Goal: Task Accomplishment & Management: Use online tool/utility

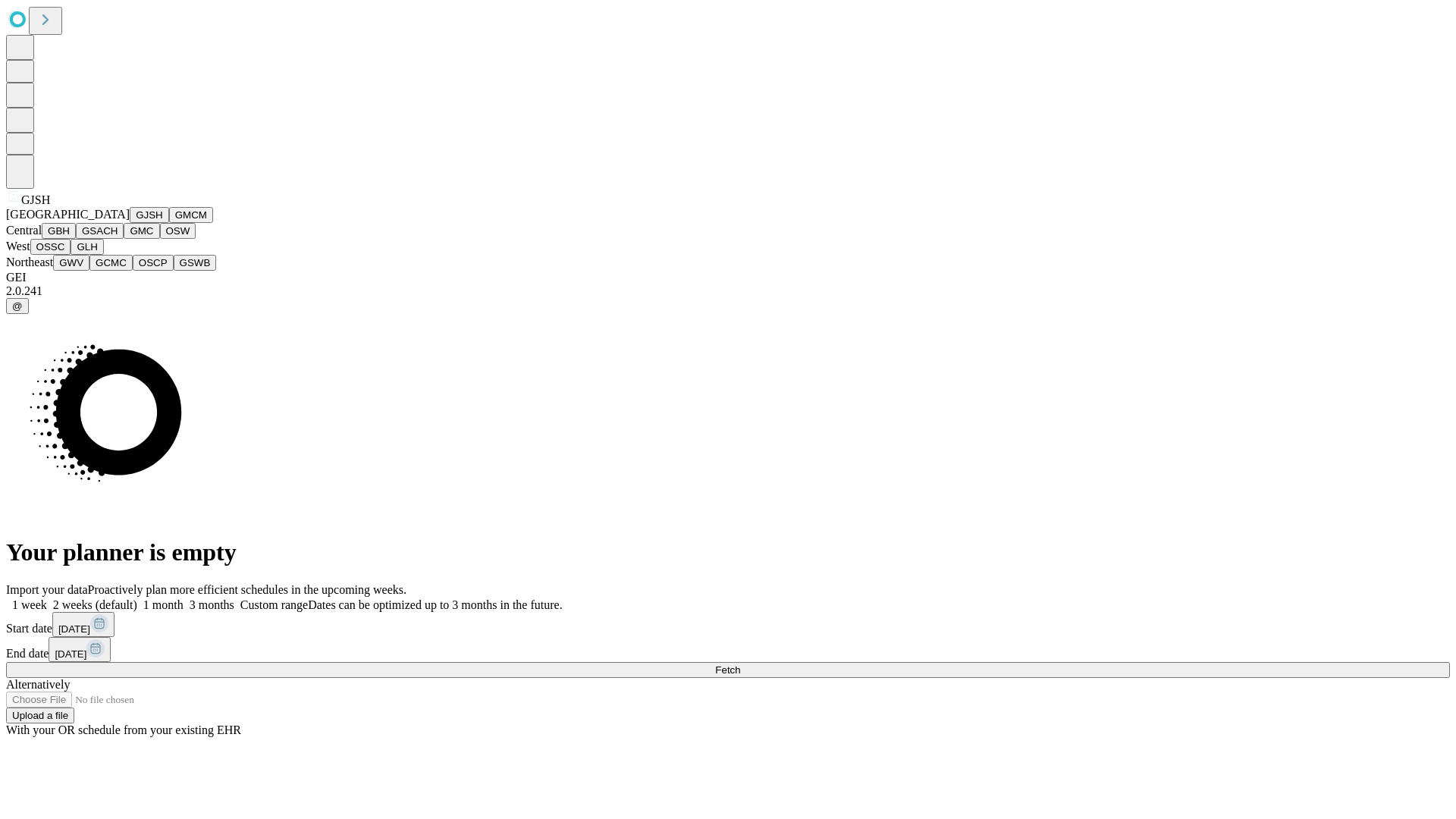
click at [130, 223] on button "GJSH" at bounding box center [149, 215] width 40 height 16
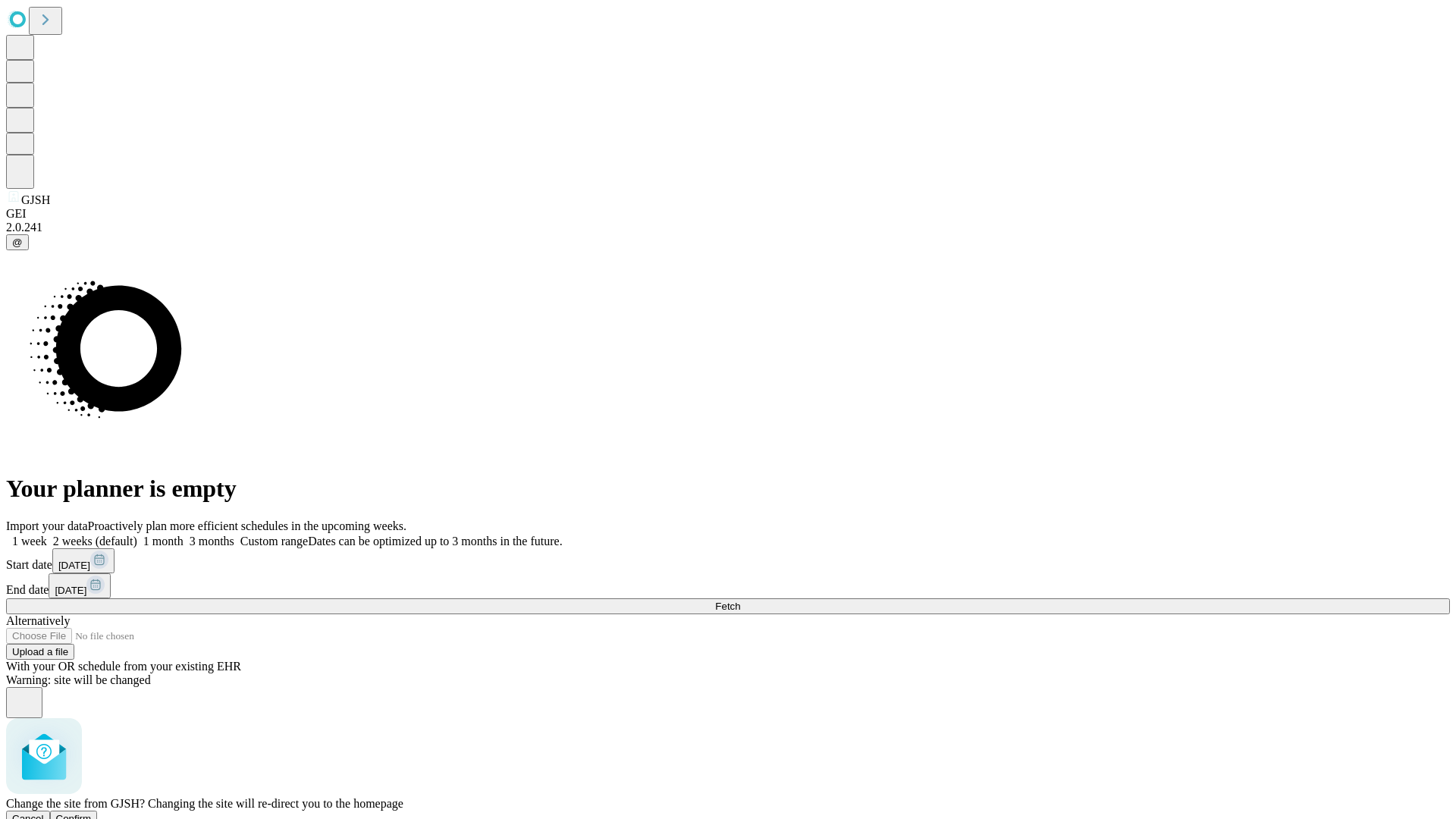
click at [92, 813] on span "Confirm" at bounding box center [74, 819] width 36 height 11
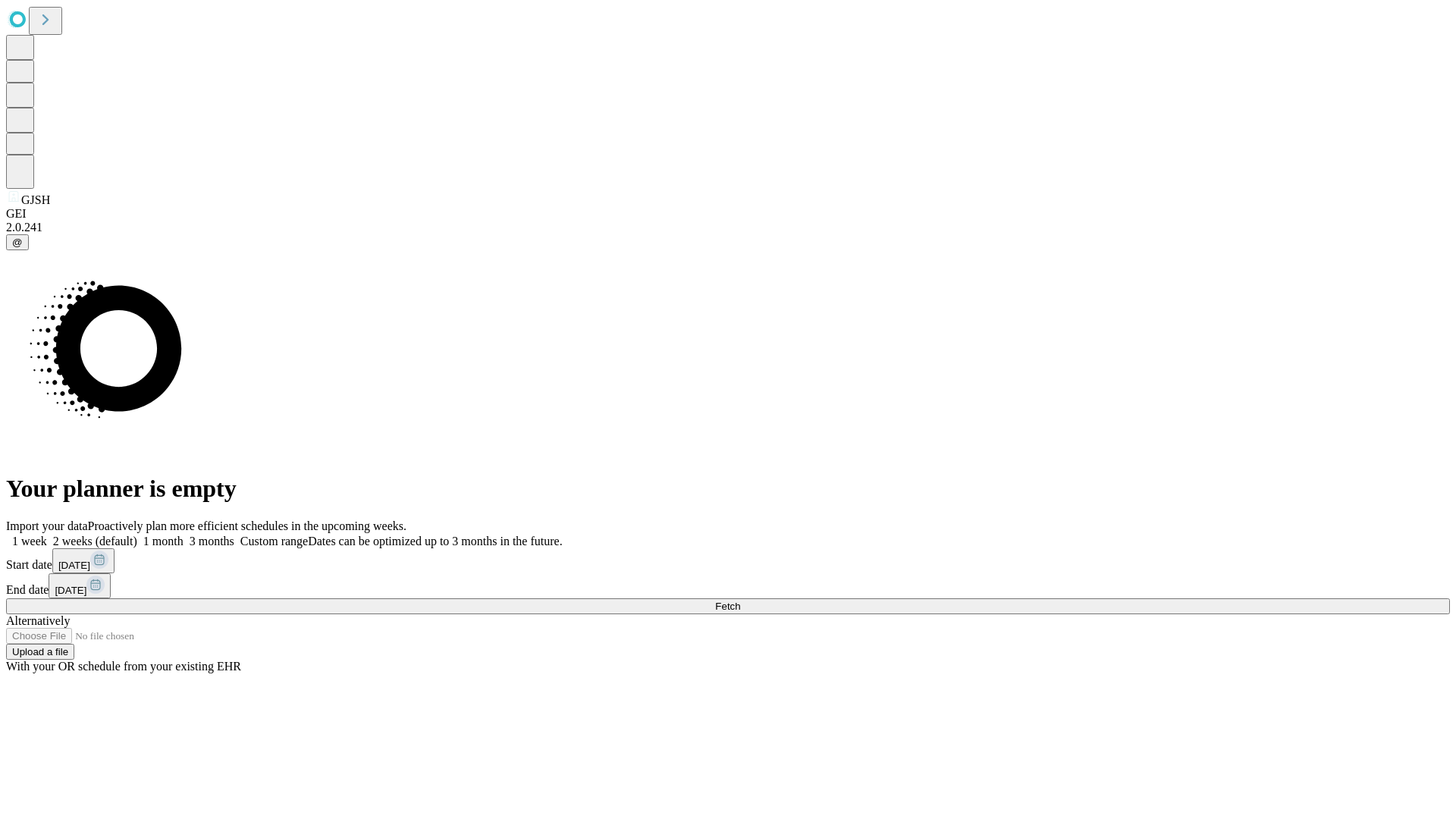
click at [137, 534] on label "2 weeks (default)" at bounding box center [92, 541] width 90 height 13
click at [740, 601] on span "Fetch" at bounding box center [727, 607] width 25 height 11
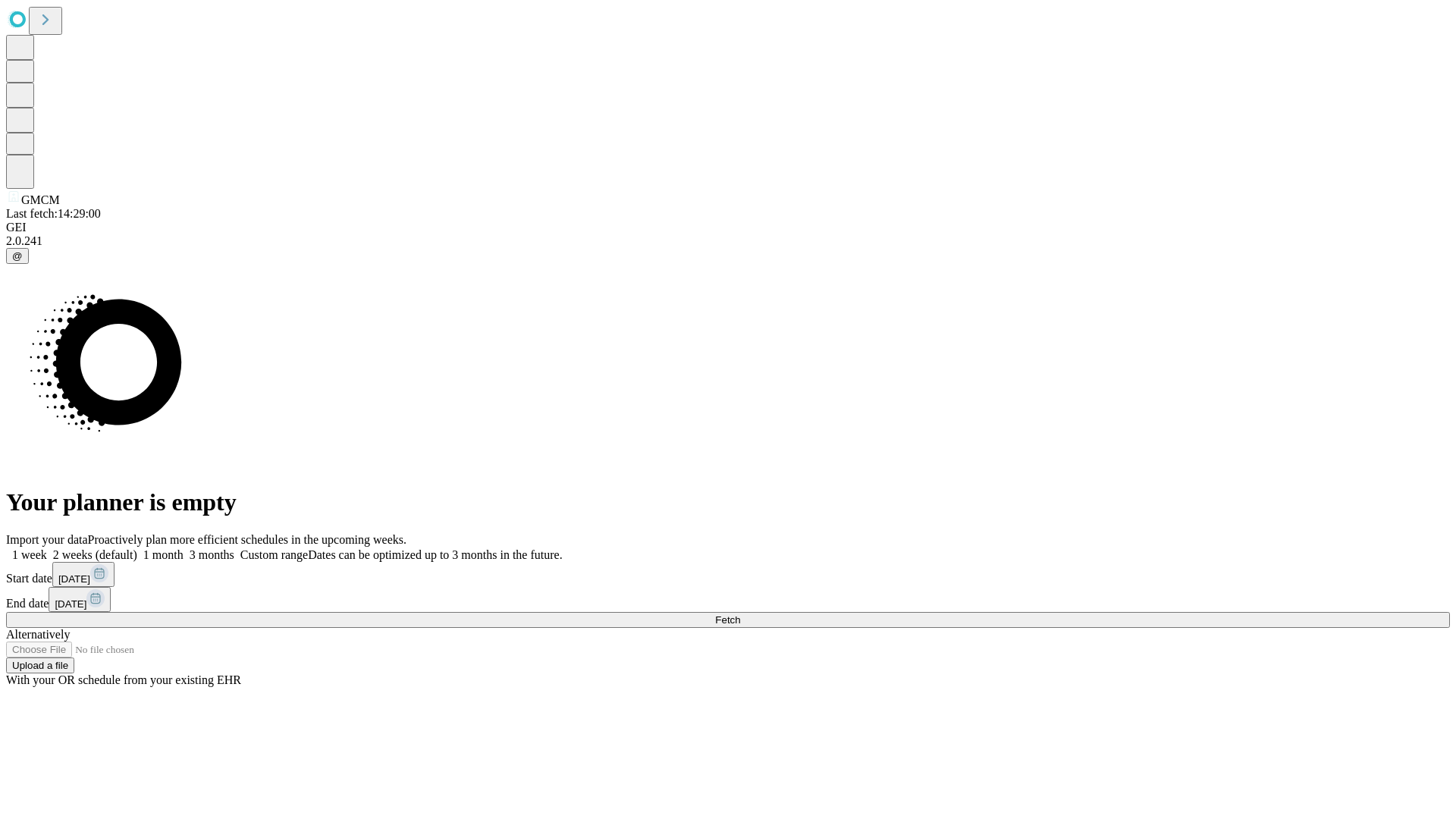
click at [137, 548] on label "2 weeks (default)" at bounding box center [92, 555] width 90 height 13
click at [740, 615] on span "Fetch" at bounding box center [727, 620] width 25 height 11
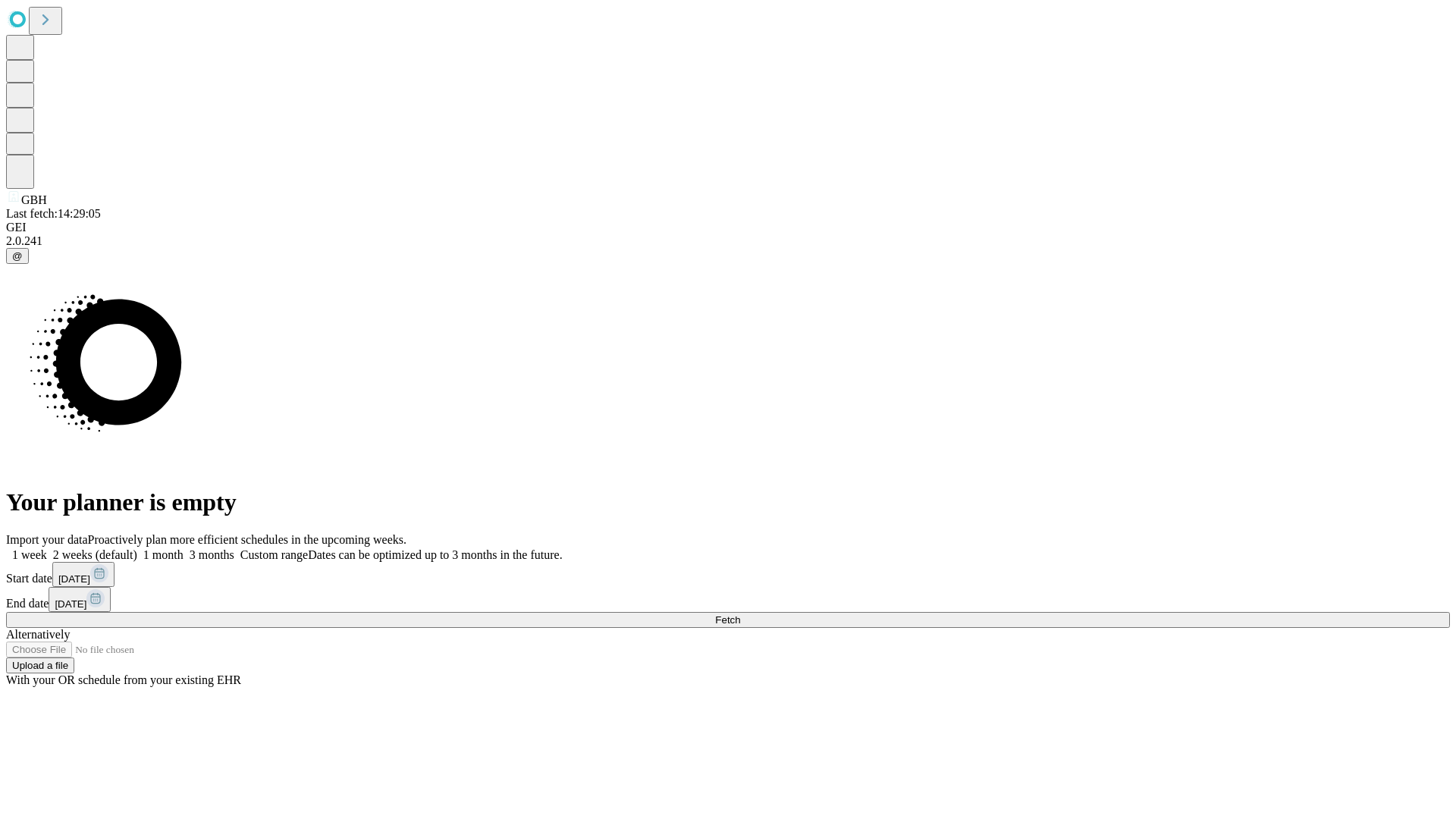
click at [137, 548] on label "2 weeks (default)" at bounding box center [92, 555] width 90 height 13
click at [740, 615] on span "Fetch" at bounding box center [727, 620] width 25 height 11
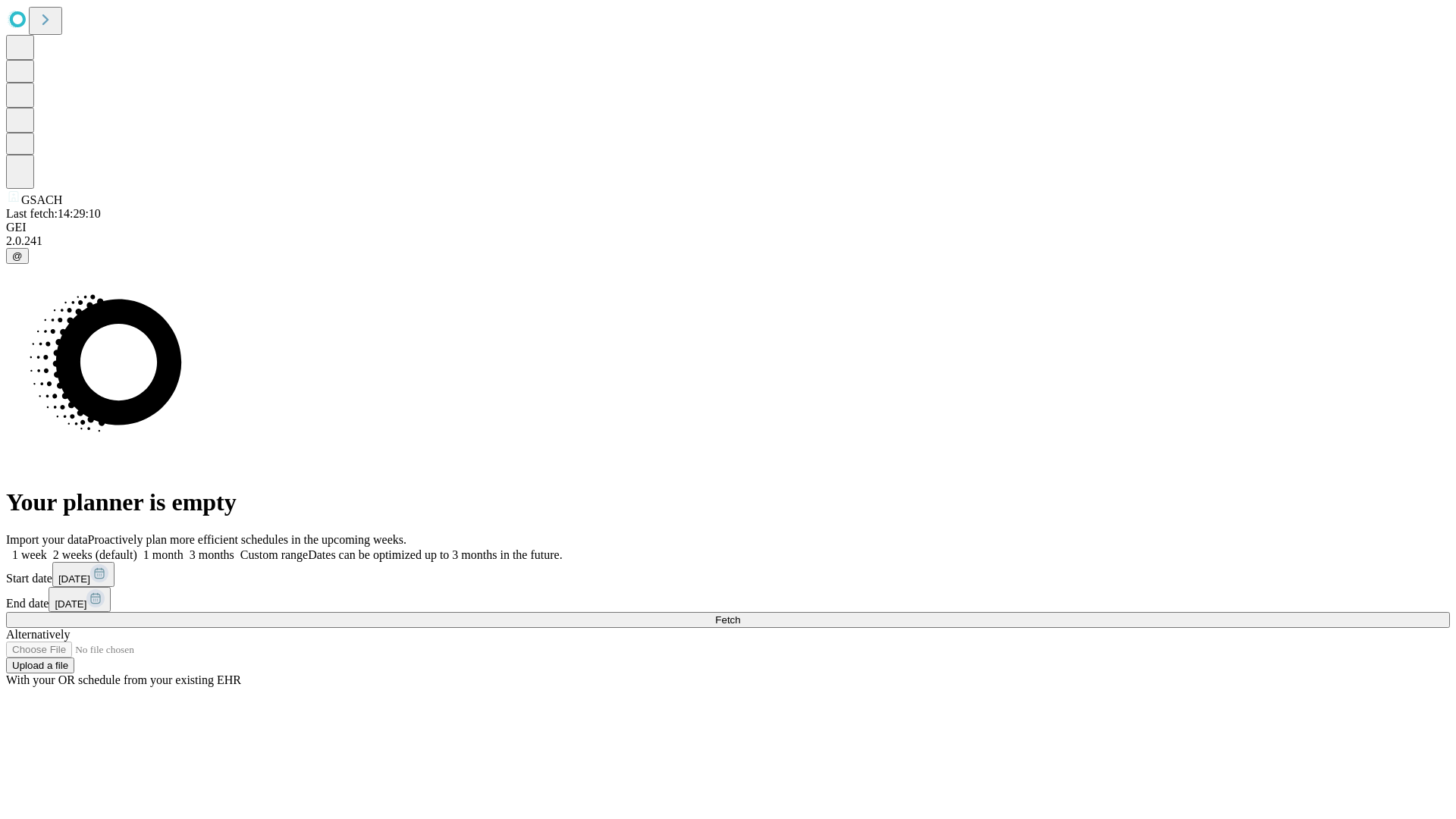
click at [137, 548] on label "2 weeks (default)" at bounding box center [92, 555] width 90 height 13
click at [740, 615] on span "Fetch" at bounding box center [727, 620] width 25 height 11
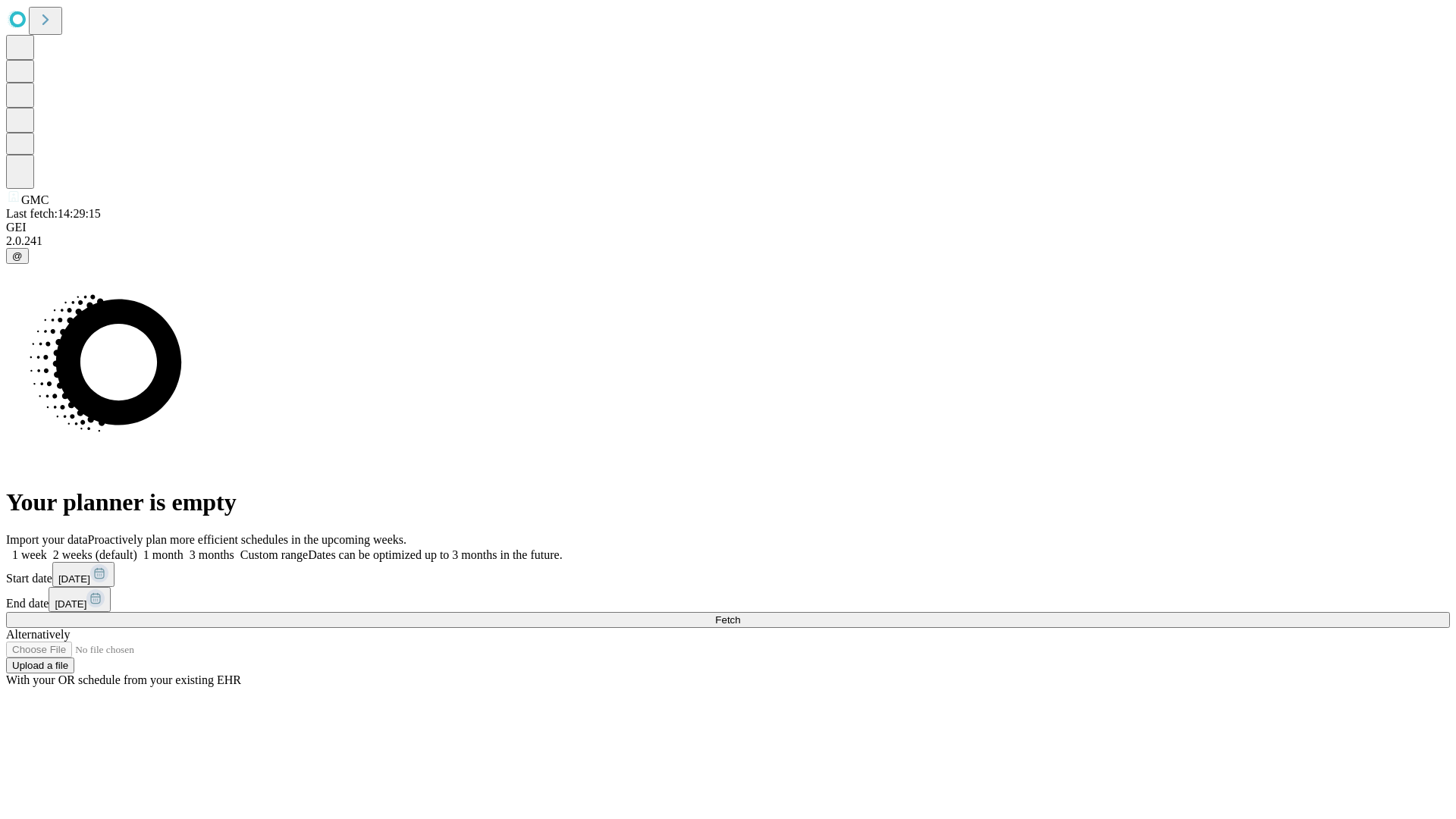
click at [137, 548] on label "2 weeks (default)" at bounding box center [92, 555] width 90 height 13
click at [740, 615] on span "Fetch" at bounding box center [727, 620] width 25 height 11
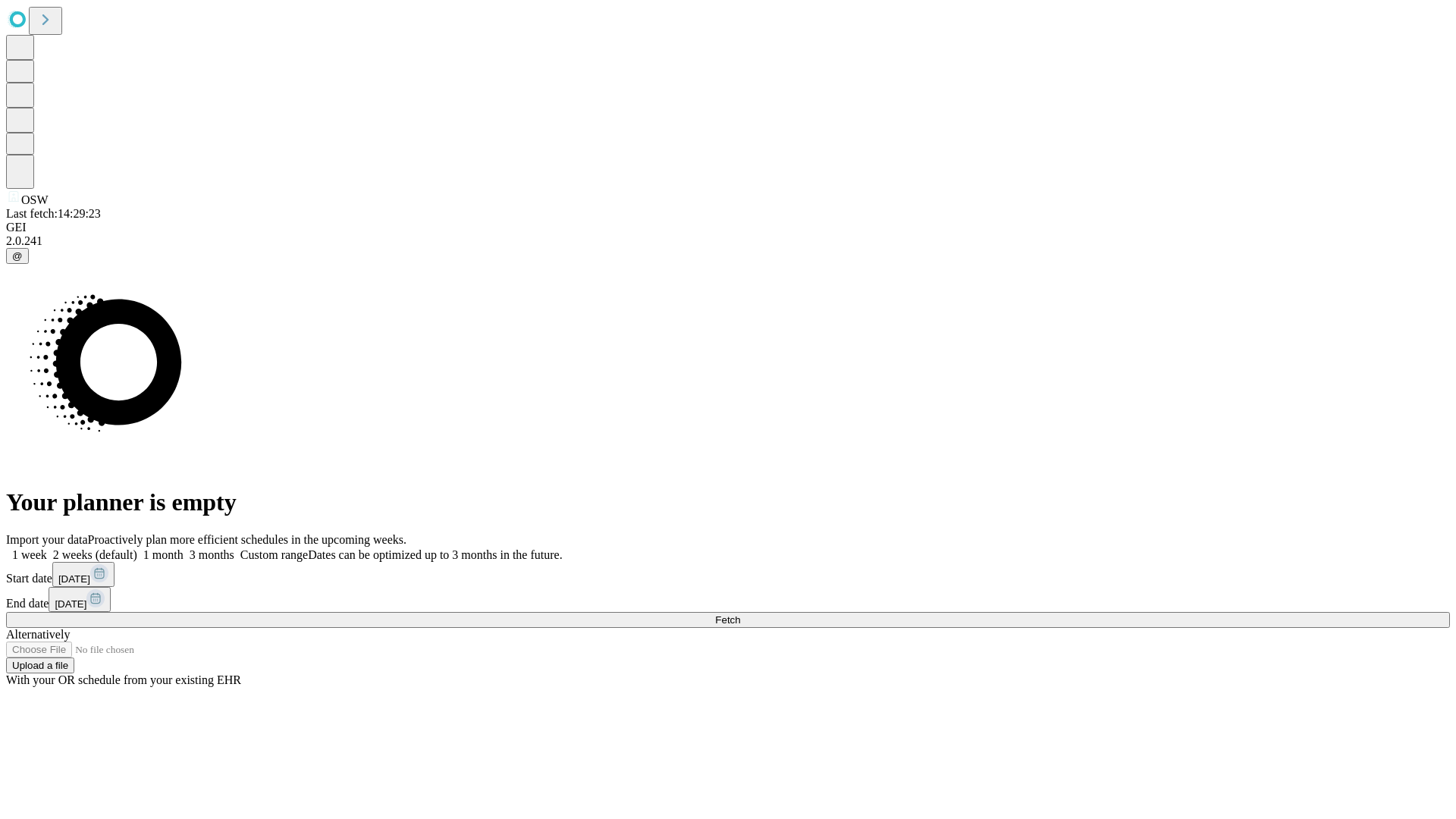
click at [137, 548] on label "2 weeks (default)" at bounding box center [92, 555] width 90 height 13
click at [740, 615] on span "Fetch" at bounding box center [727, 620] width 25 height 11
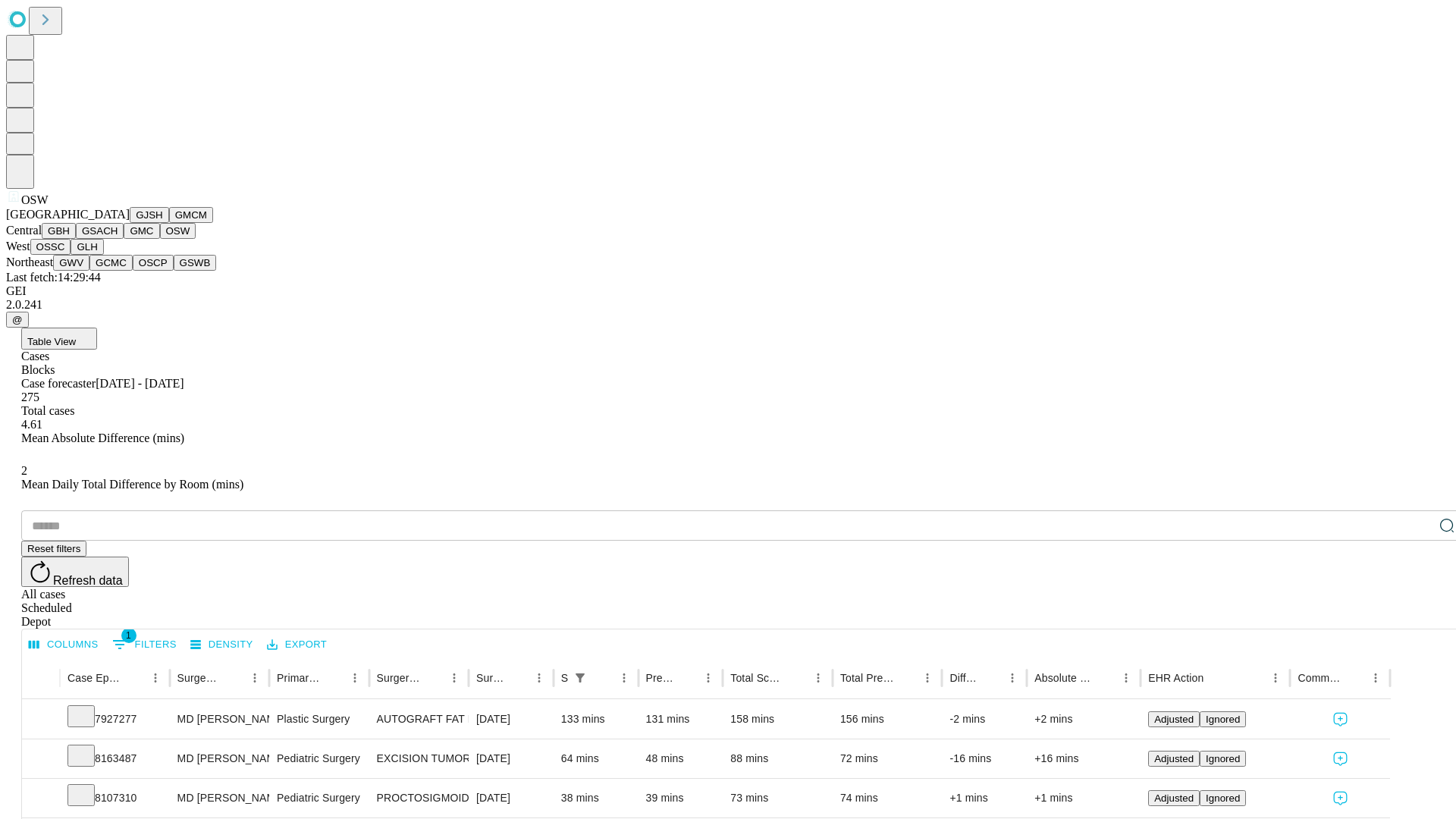
click at [71, 255] on button "OSSC" at bounding box center [50, 247] width 41 height 16
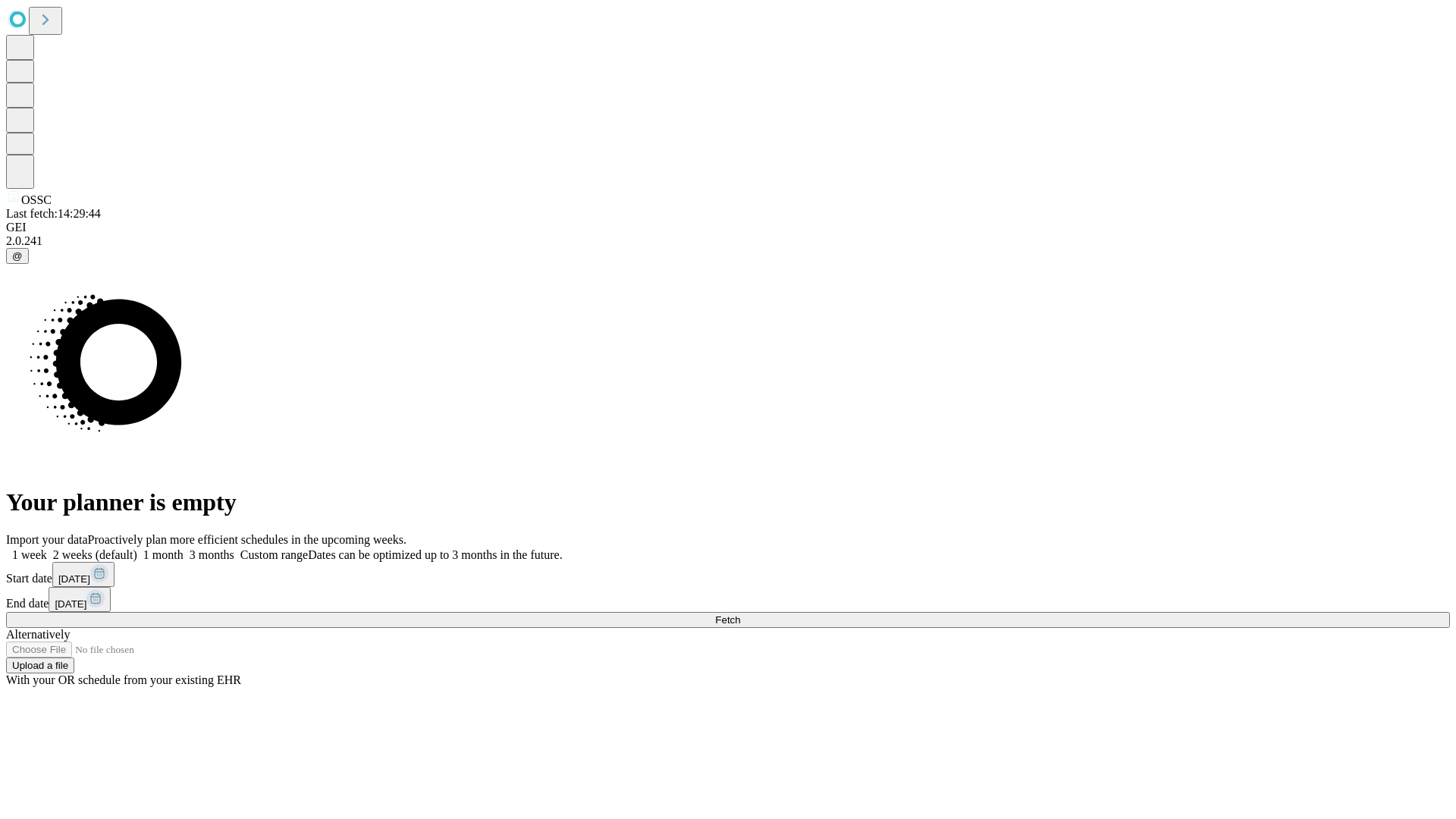
click at [137, 548] on label "2 weeks (default)" at bounding box center [92, 555] width 90 height 13
click at [740, 615] on span "Fetch" at bounding box center [727, 620] width 25 height 11
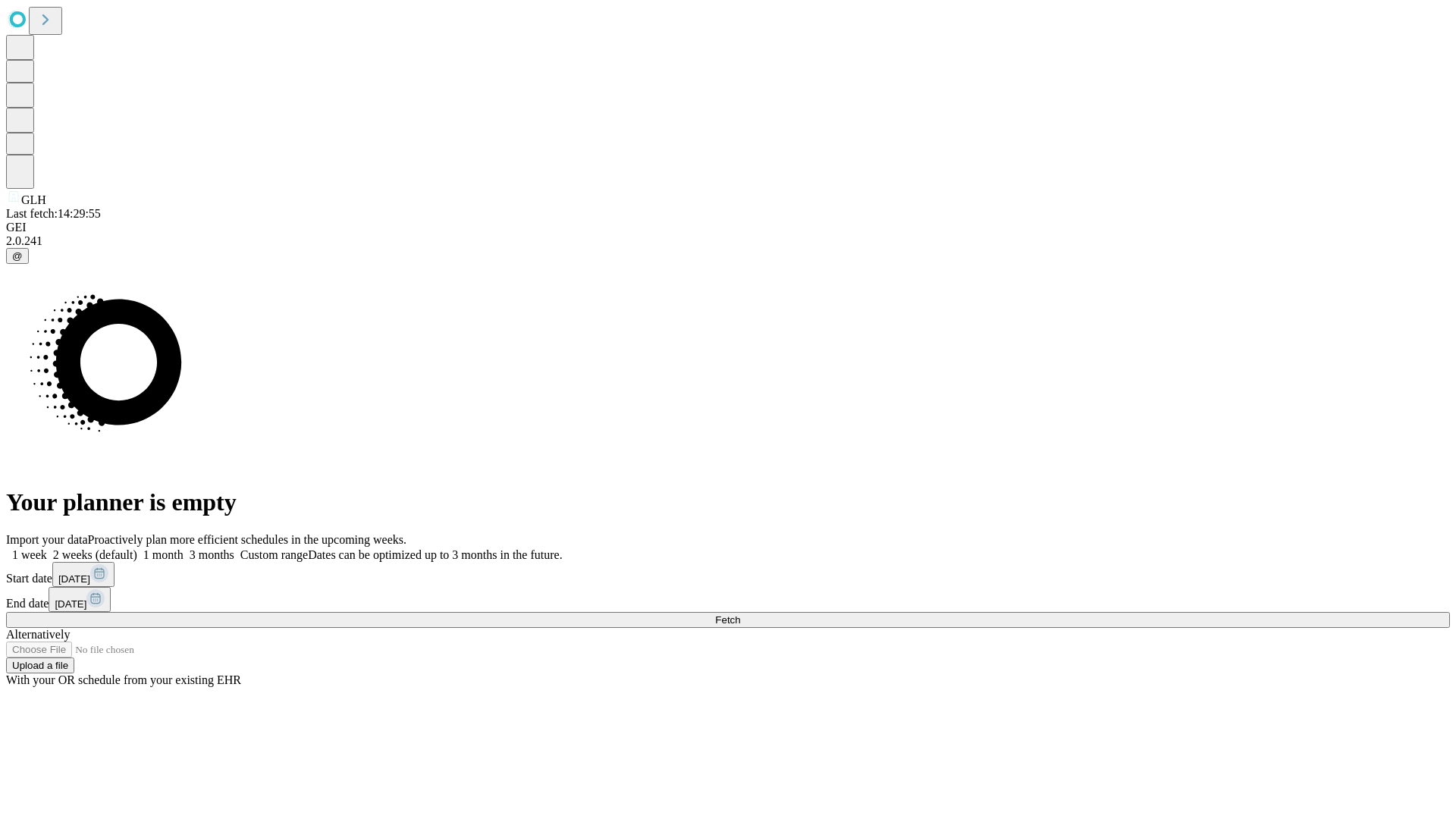
click at [740, 615] on span "Fetch" at bounding box center [727, 620] width 25 height 11
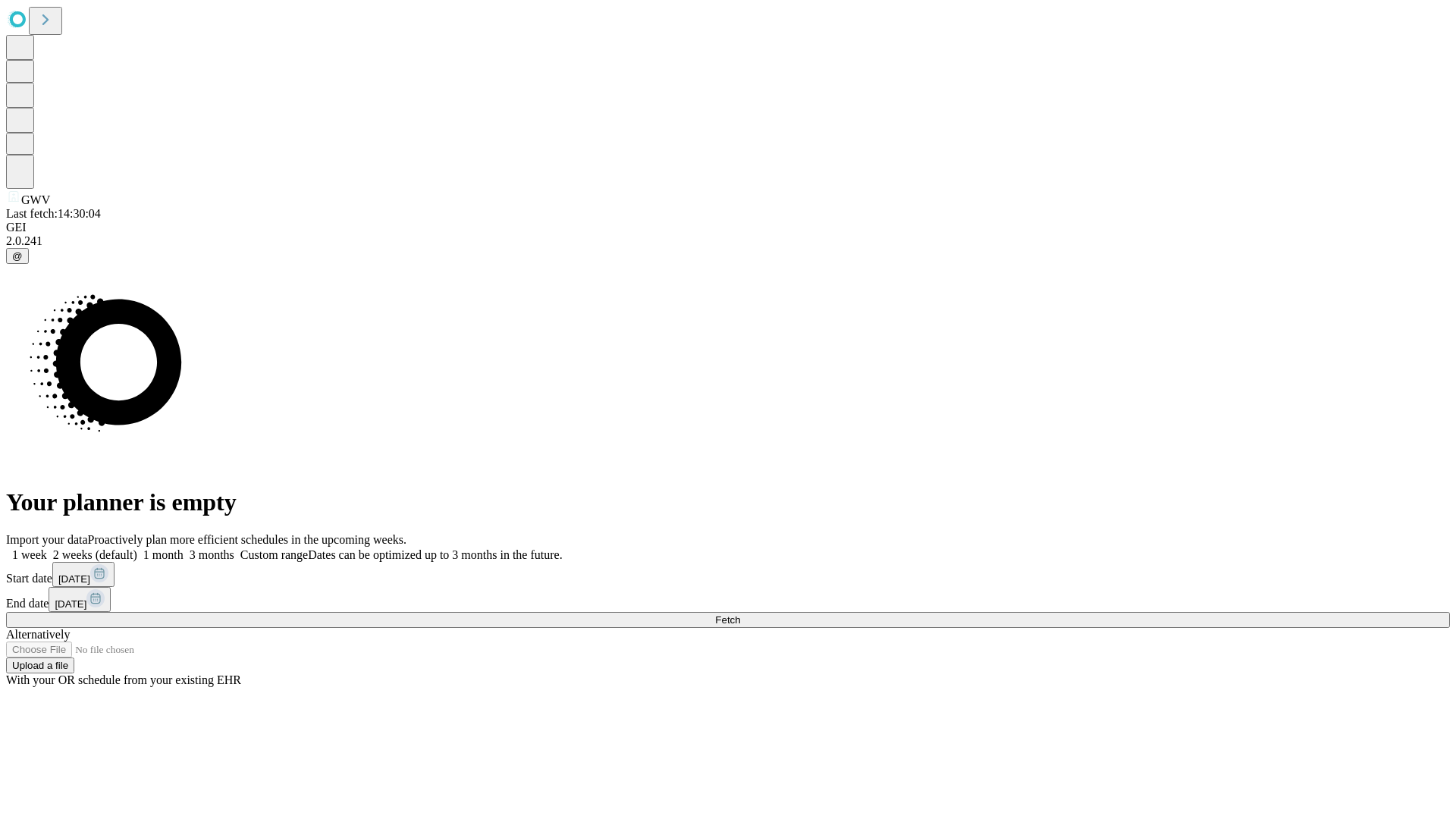
click at [137, 548] on label "2 weeks (default)" at bounding box center [92, 555] width 90 height 13
click at [740, 615] on span "Fetch" at bounding box center [727, 620] width 25 height 11
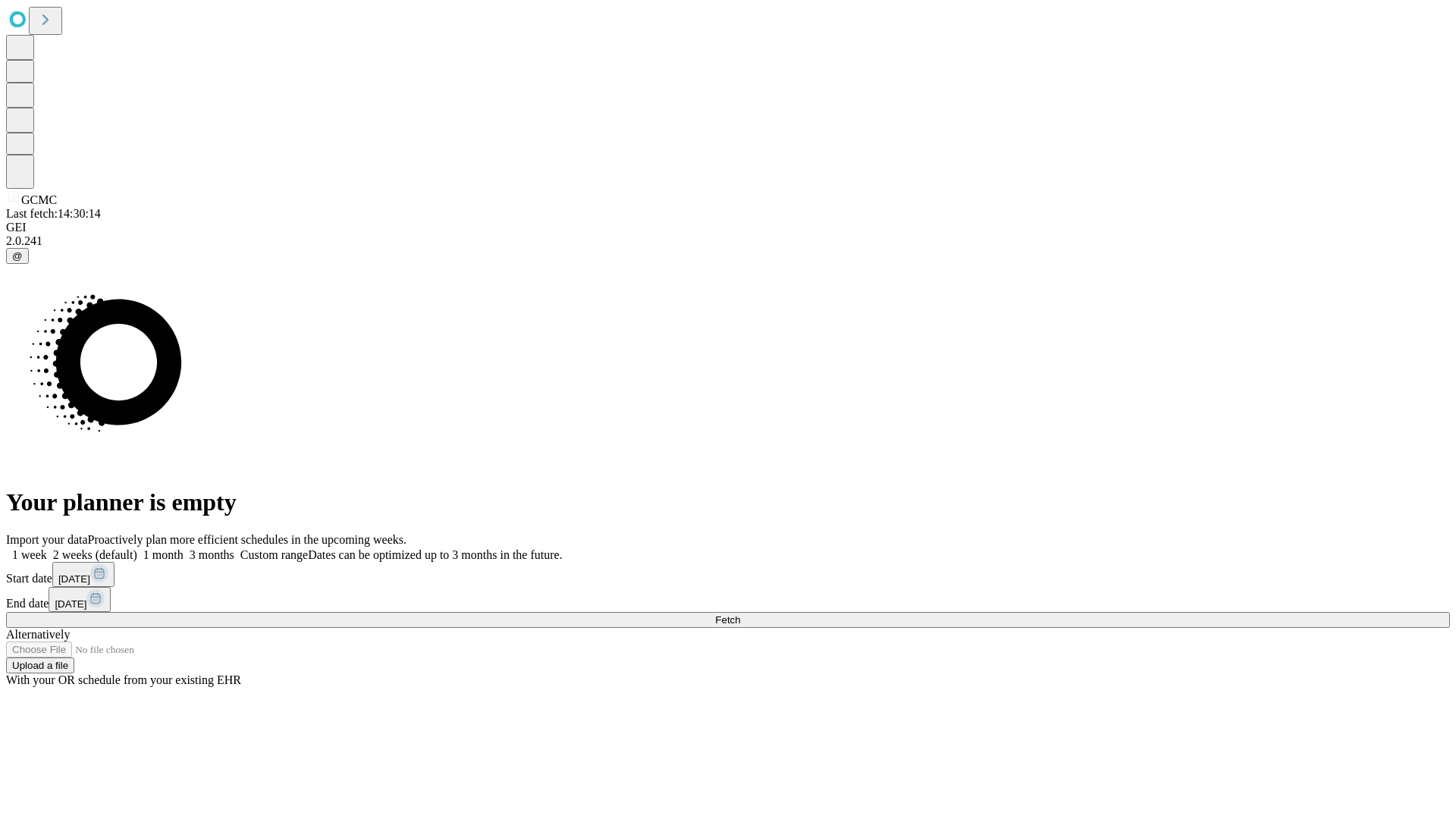
click at [740, 615] on span "Fetch" at bounding box center [727, 620] width 25 height 11
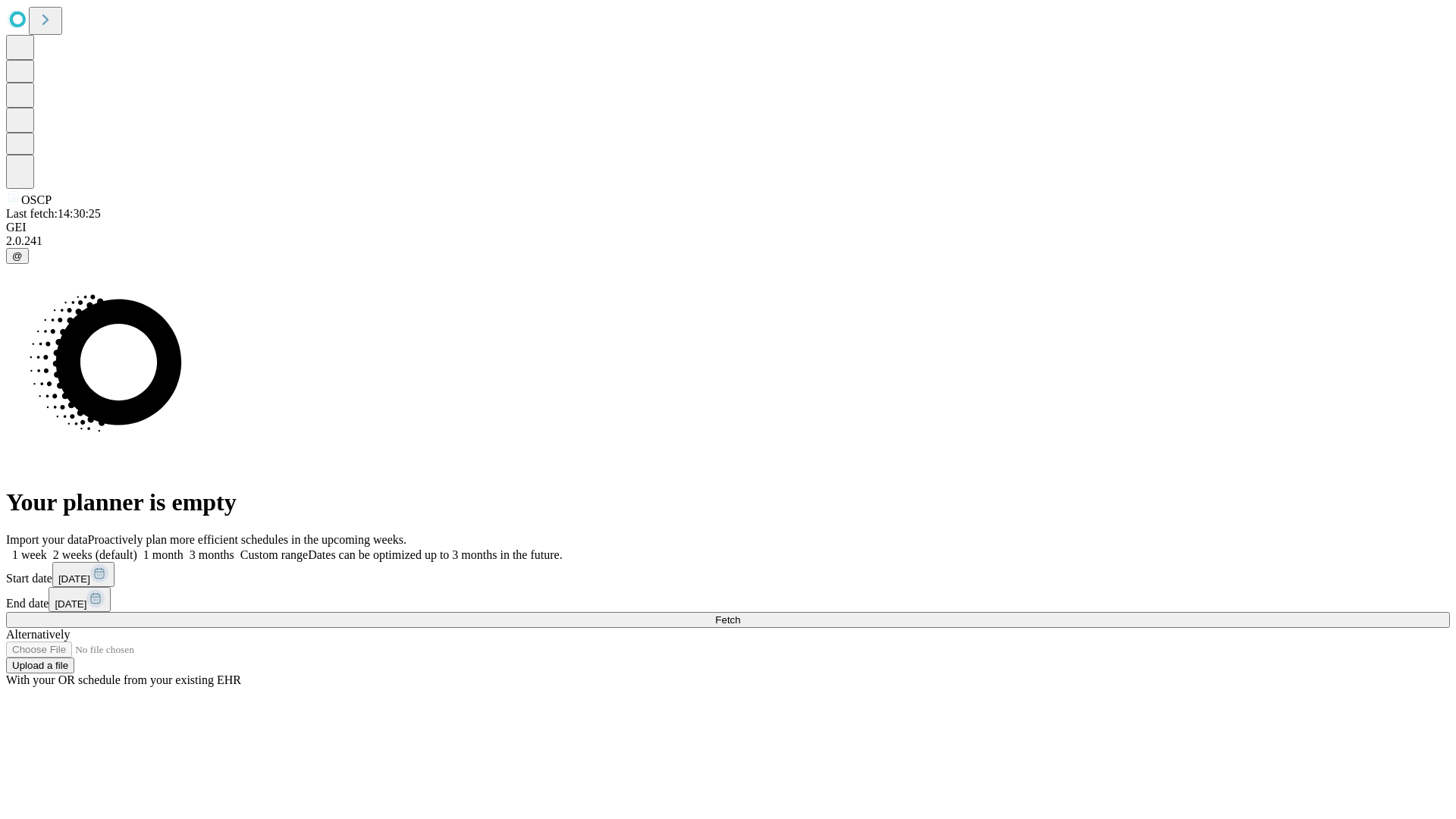
click at [137, 548] on label "2 weeks (default)" at bounding box center [92, 555] width 90 height 13
click at [740, 615] on span "Fetch" at bounding box center [727, 620] width 25 height 11
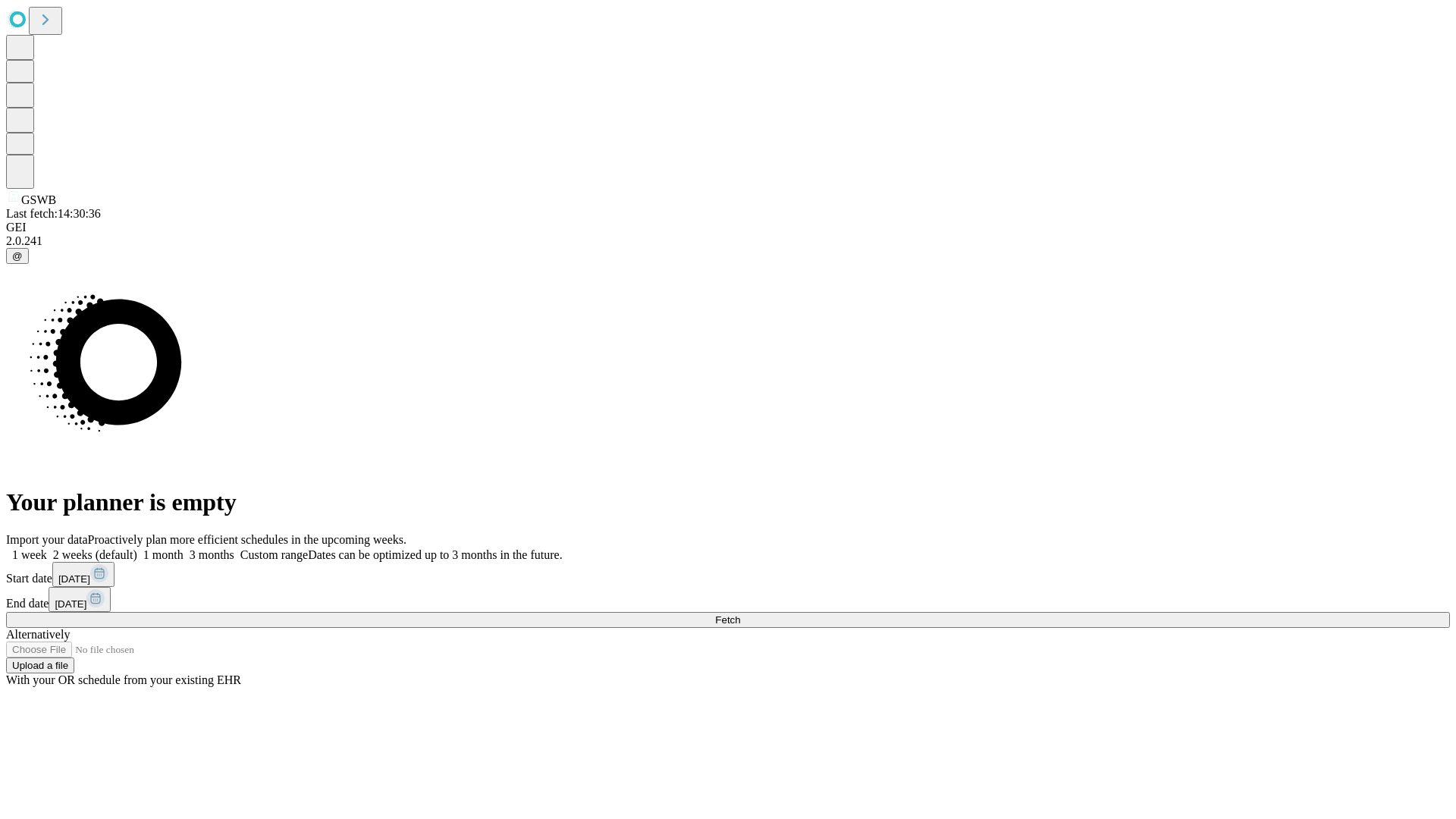
click at [137, 548] on label "2 weeks (default)" at bounding box center [92, 555] width 90 height 13
click at [740, 615] on span "Fetch" at bounding box center [727, 620] width 25 height 11
